Goal: Navigation & Orientation: Find specific page/section

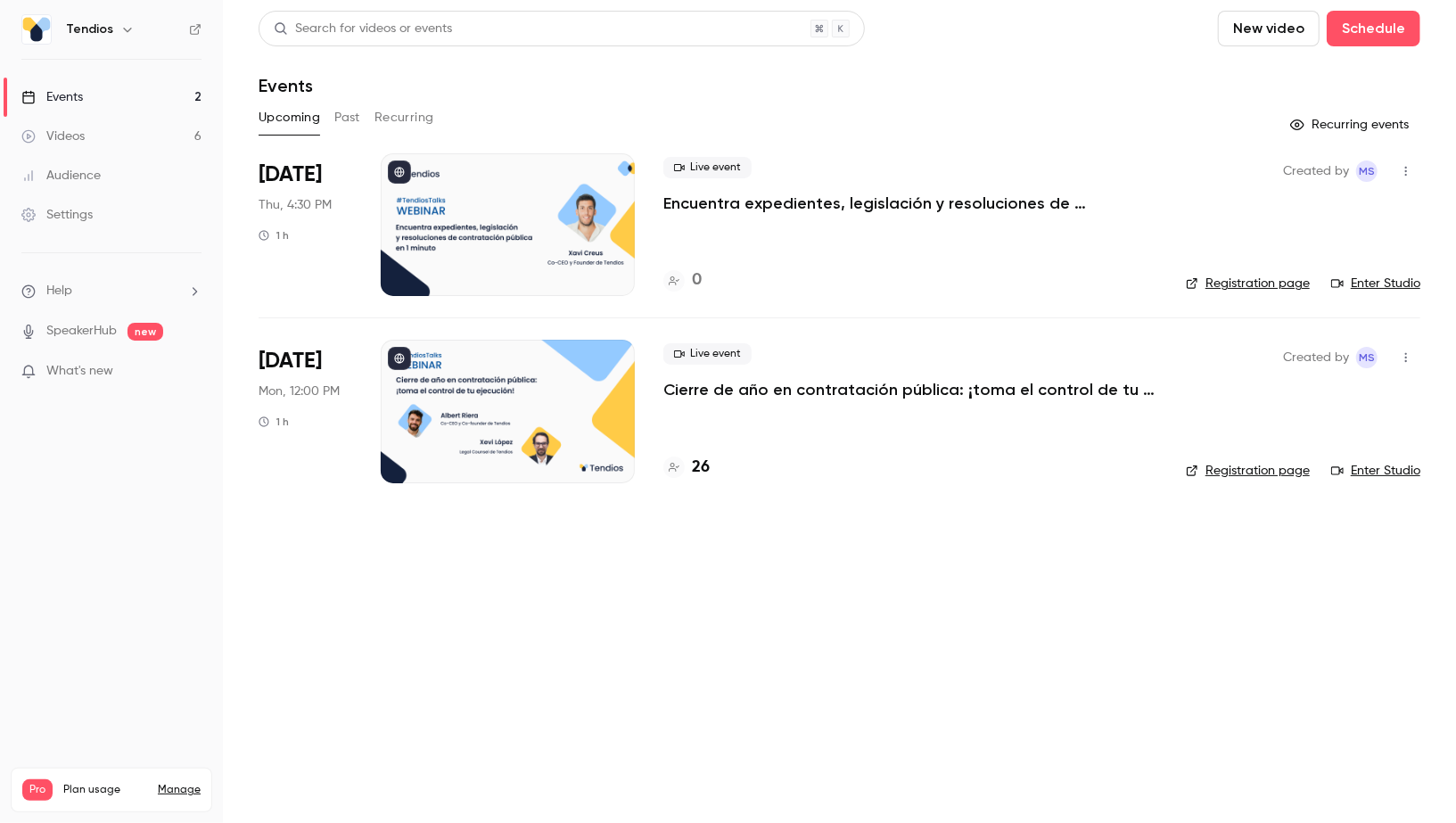
click at [98, 95] on link "Events 2" at bounding box center [112, 97] width 223 height 39
